Goal: Complete application form

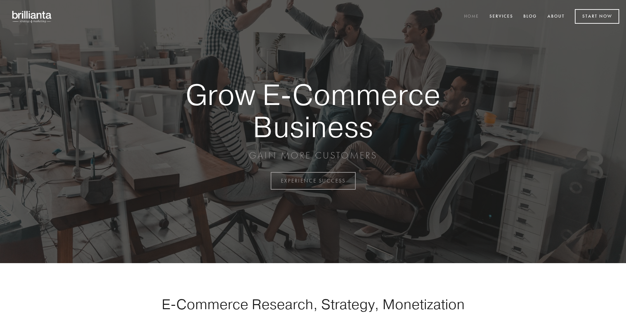
scroll to position [1776, 0]
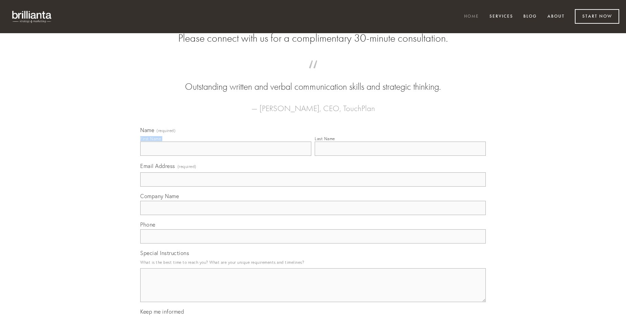
type input "[PERSON_NAME]"
click at [400, 156] on input "Last Name" at bounding box center [400, 149] width 171 height 14
type input "[PERSON_NAME]"
click at [313, 187] on input "Email Address (required)" at bounding box center [313, 179] width 346 height 14
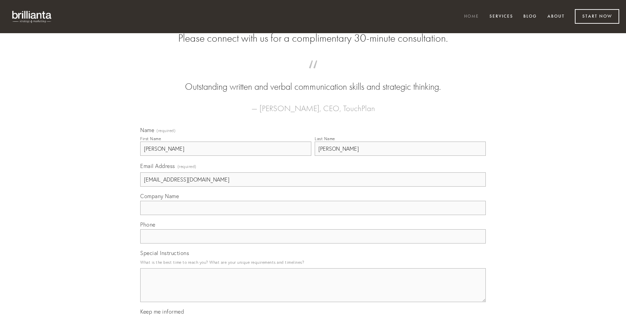
type input "[EMAIL_ADDRESS][DOMAIN_NAME]"
click at [313, 215] on input "Company Name" at bounding box center [313, 208] width 346 height 14
type input "[GEOGRAPHIC_DATA]"
click at [313, 244] on input "text" at bounding box center [313, 236] width 346 height 14
click at [313, 291] on textarea "Special Instructions" at bounding box center [313, 285] width 346 height 34
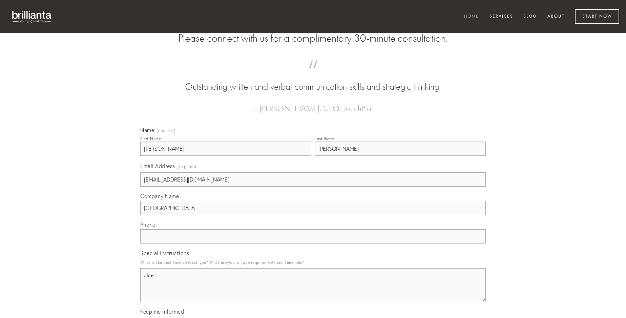
type textarea "alias"
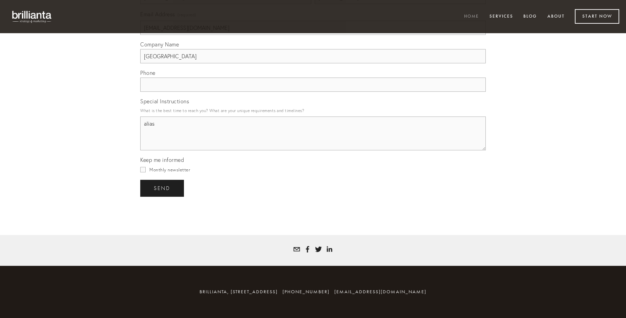
click at [163, 188] on span "send" at bounding box center [162, 188] width 17 height 6
